Goal: Information Seeking & Learning: Learn about a topic

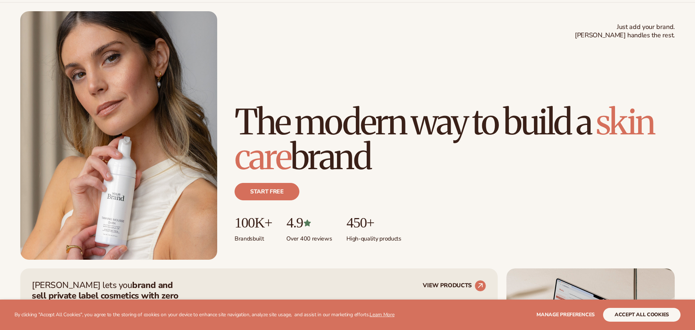
scroll to position [291, 0]
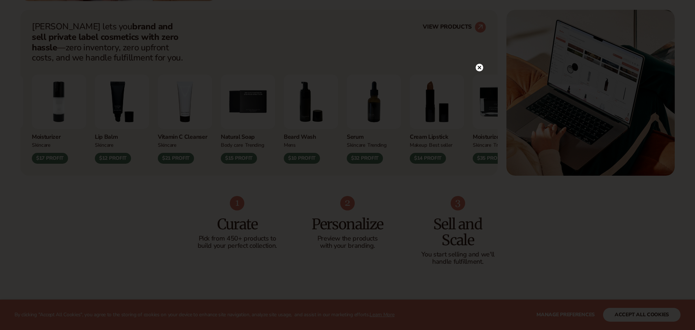
drag, startPoint x: 695, startPoint y: 19, endPoint x: 692, endPoint y: 47, distance: 27.7
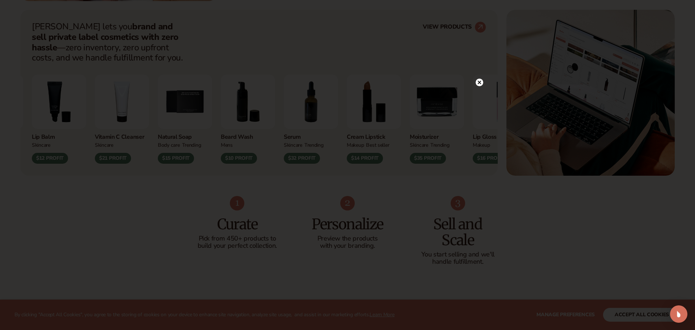
scroll to position [299, 0]
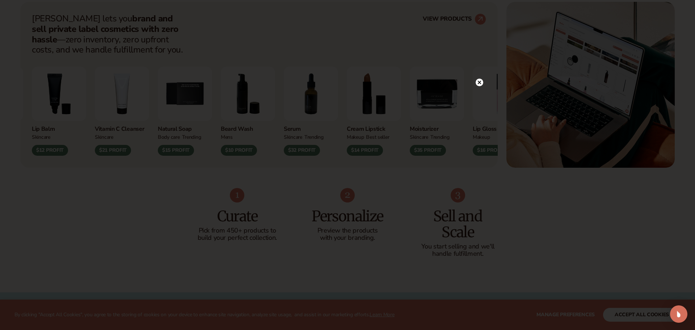
click at [479, 81] on circle at bounding box center [480, 83] width 8 height 8
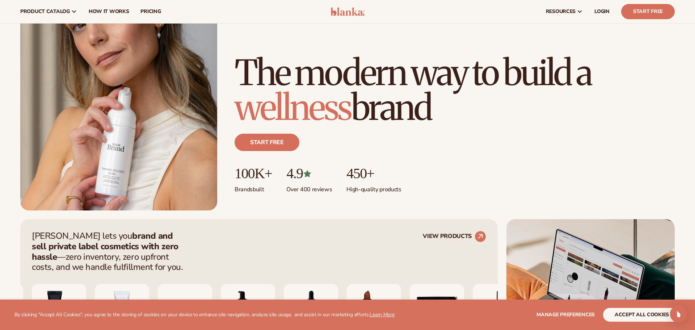
scroll to position [0, 0]
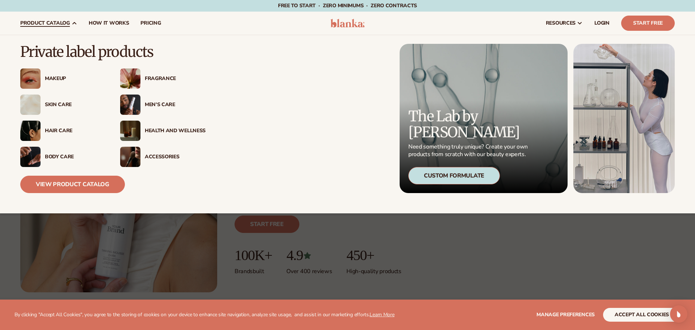
click at [56, 81] on div "Makeup" at bounding box center [62, 78] width 85 height 20
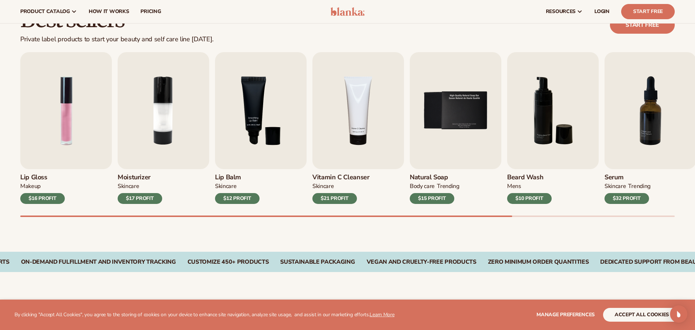
scroll to position [210, 0]
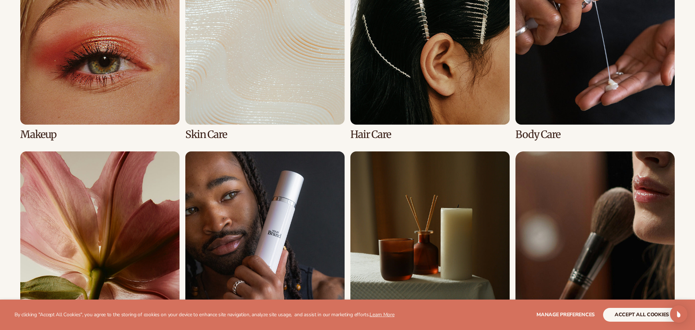
scroll to position [582, 0]
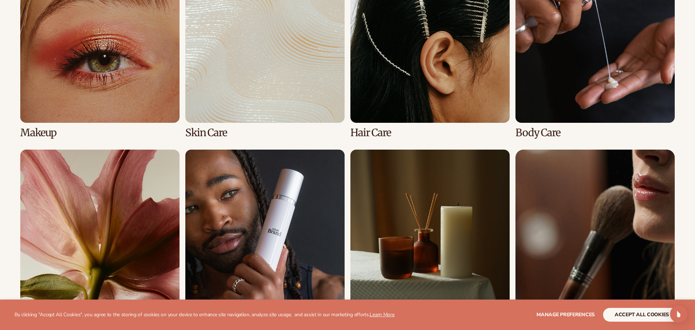
click at [134, 65] on link "1 / 8" at bounding box center [99, 50] width 159 height 175
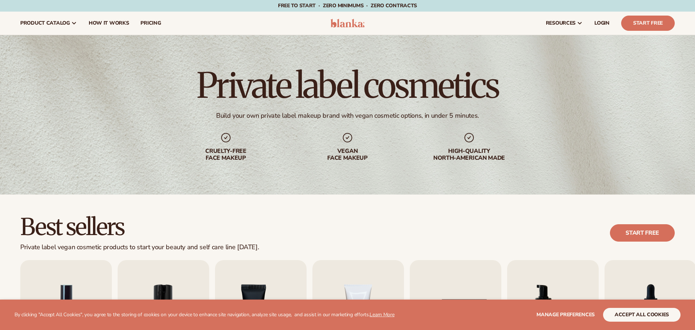
scroll to position [178, 0]
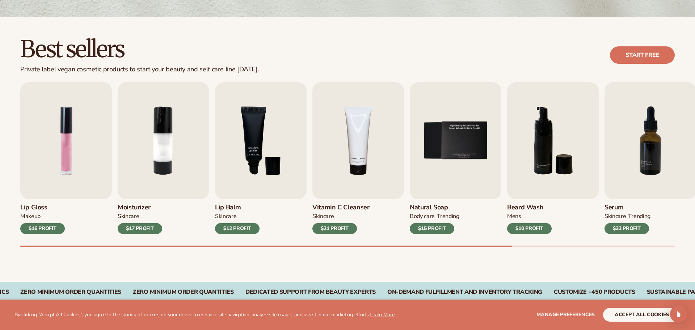
click at [695, 81] on div "Best sellers Private label vegan cosmetic products to start your beauty and sel…" at bounding box center [347, 149] width 695 height 265
click at [667, 237] on div "Lip Gloss MAKEUP $16 PROFIT Moisturizer SKINCARE $17 PROFIT SKINCARE mens" at bounding box center [357, 164] width 675 height 165
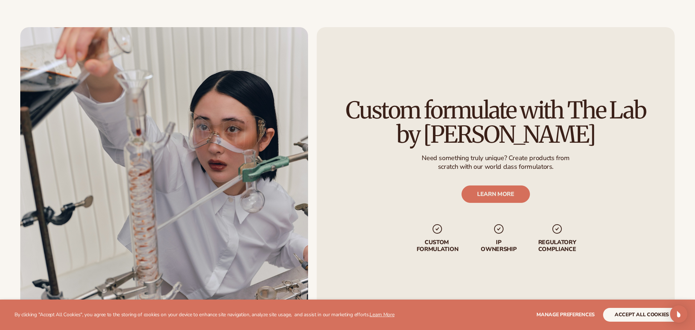
scroll to position [960, 0]
